Goal: Use online tool/utility

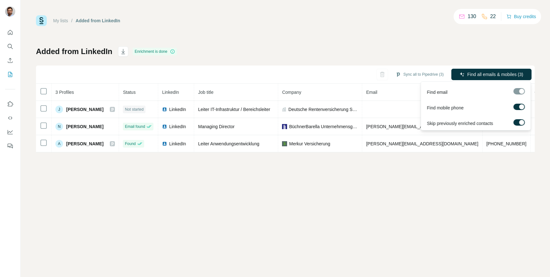
click at [522, 106] on div at bounding box center [521, 106] width 5 height 5
click at [521, 121] on div at bounding box center [521, 122] width 5 height 5
click at [505, 75] on span "Find all emails (3)" at bounding box center [505, 74] width 35 height 6
